Goal: Task Accomplishment & Management: Manage account settings

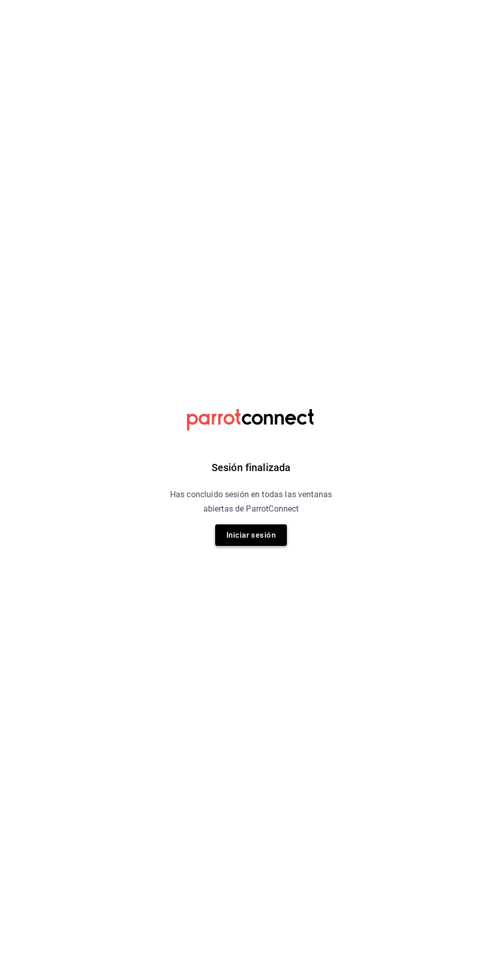
click at [264, 532] on button "Iniciar sesión" at bounding box center [251, 534] width 72 height 21
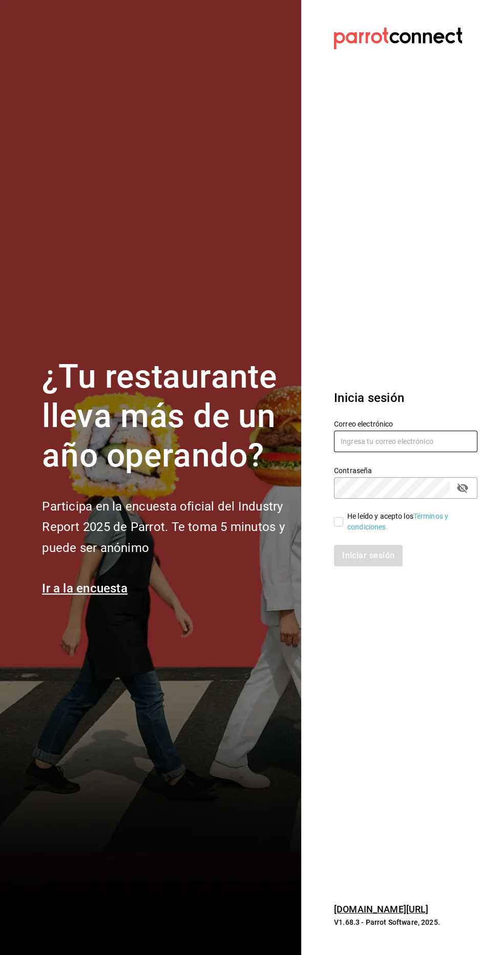
click at [397, 452] on input "text" at bounding box center [405, 440] width 143 height 21
type input "ramiroperazab@hotmail.com"
click at [342, 526] on input "He leído y acepto los Términos y condiciones." at bounding box center [338, 521] width 9 height 9
checkbox input "true"
click at [389, 566] on button "Iniciar sesión" at bounding box center [369, 555] width 70 height 21
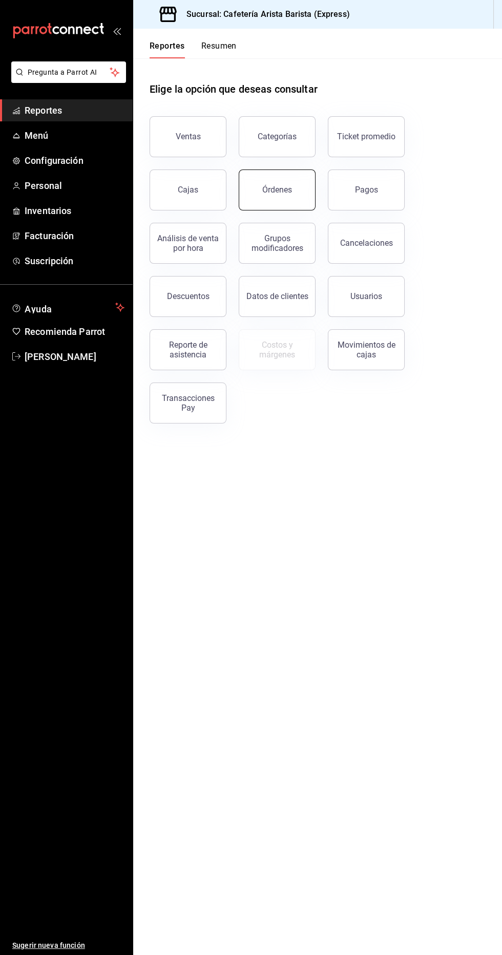
click at [279, 206] on button "Órdenes" at bounding box center [277, 189] width 77 height 41
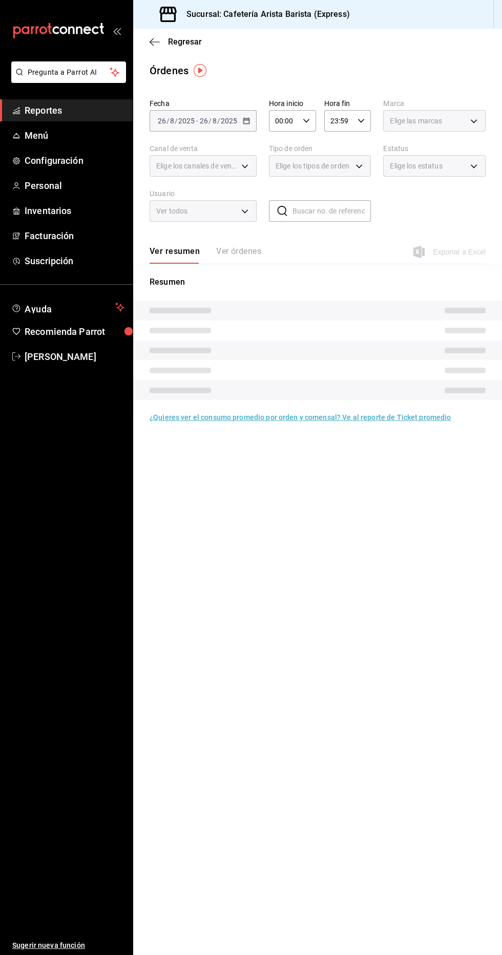
click at [192, 41] on span "Regresar" at bounding box center [185, 42] width 34 height 10
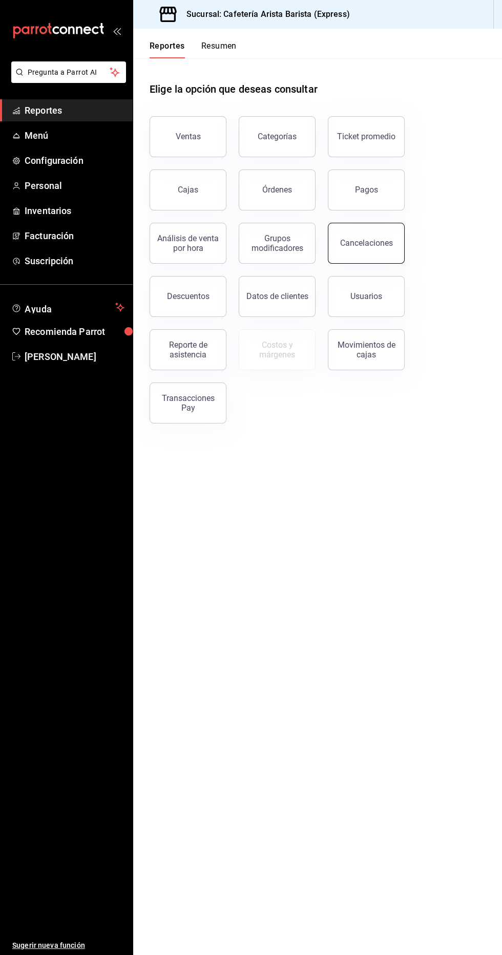
click at [377, 240] on div "Cancelaciones" at bounding box center [366, 243] width 53 height 10
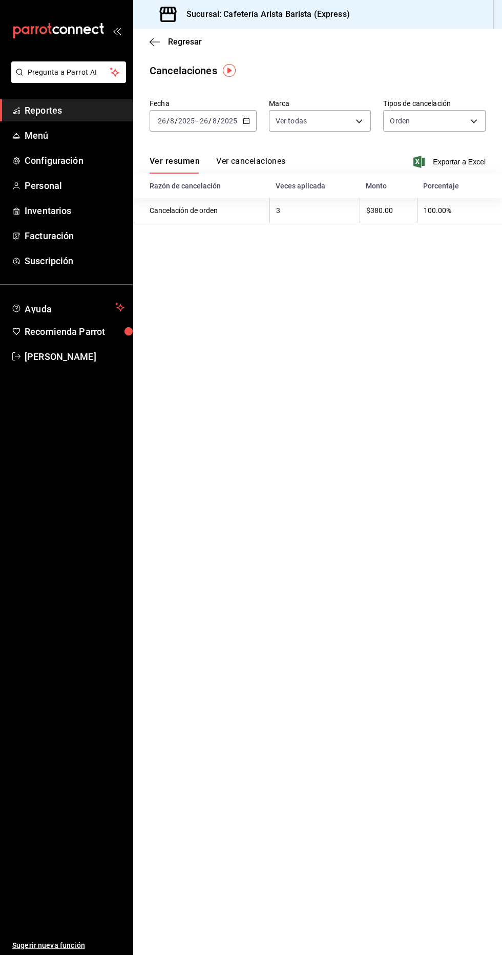
click at [279, 162] on button "Ver cancelaciones" at bounding box center [251, 164] width 70 height 17
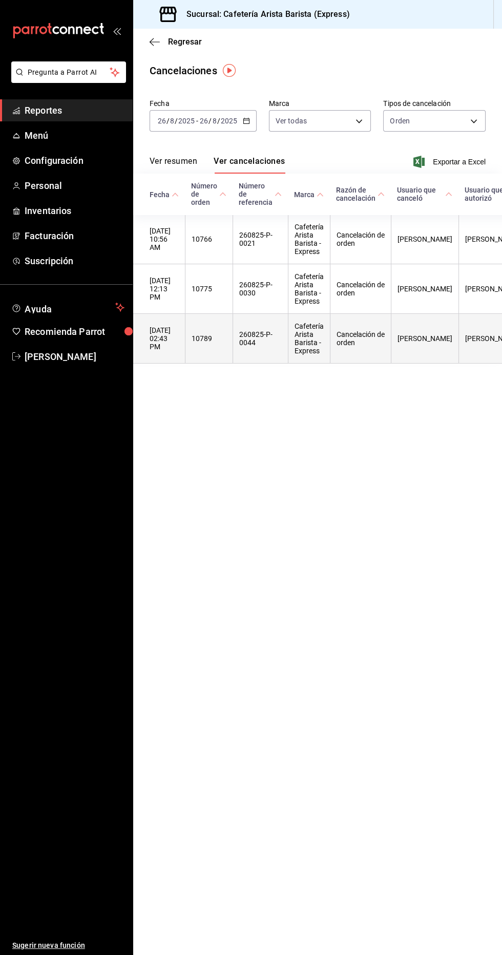
click at [412, 340] on th "[PERSON_NAME]" at bounding box center [425, 339] width 68 height 50
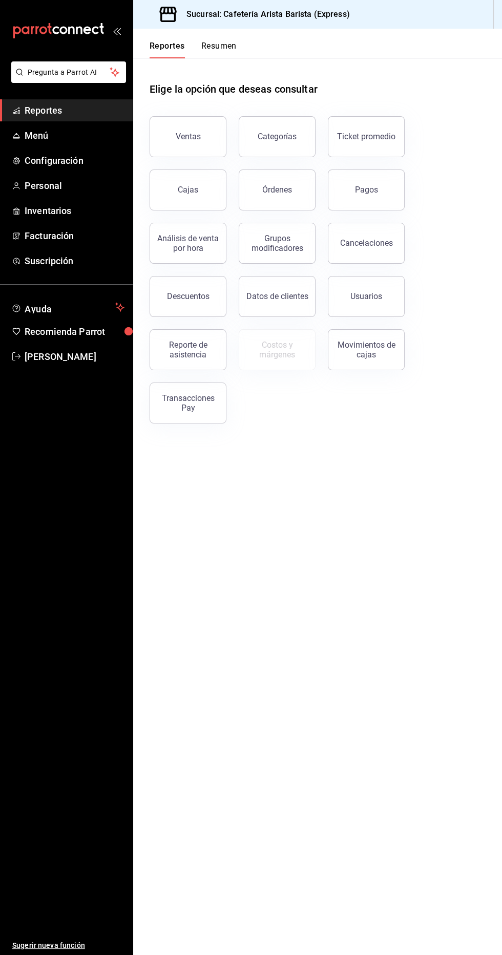
click at [223, 403] on div "Transacciones Pay" at bounding box center [181, 396] width 89 height 53
click at [202, 402] on div "Transacciones Pay" at bounding box center [187, 402] width 63 height 19
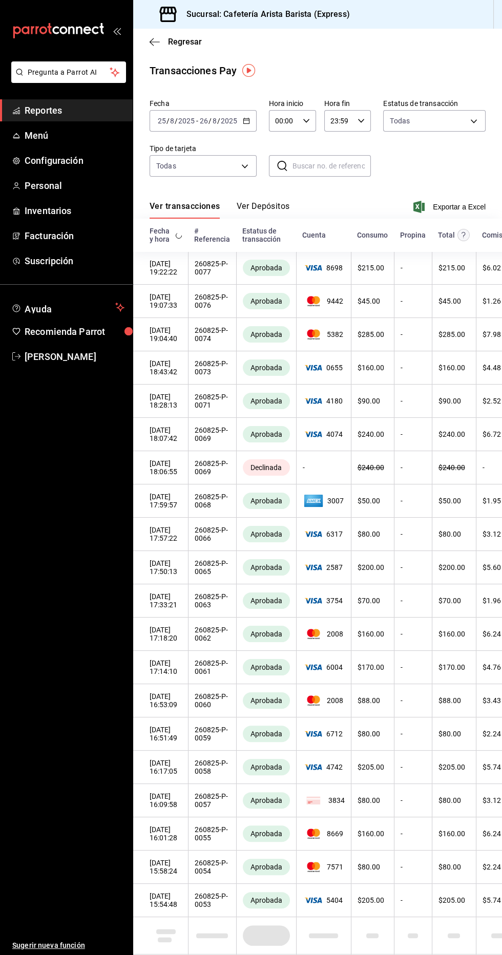
click at [279, 209] on button "Ver Depósitos" at bounding box center [262, 209] width 53 height 17
